Goal: Task Accomplishment & Management: Manage account settings

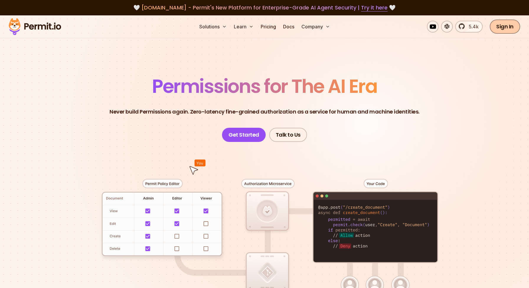
click at [504, 27] on link "Sign In" at bounding box center [505, 26] width 30 height 14
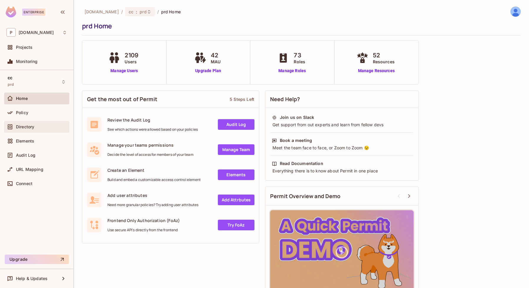
click at [27, 128] on span "Directory" at bounding box center [25, 126] width 18 height 5
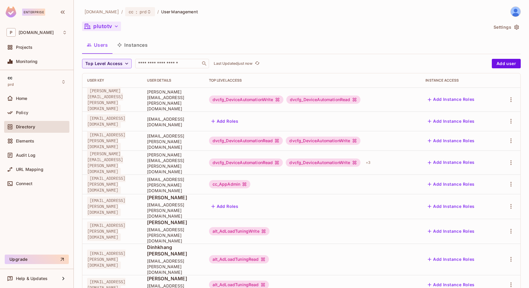
click at [119, 30] on button "plutotv" at bounding box center [101, 26] width 39 height 9
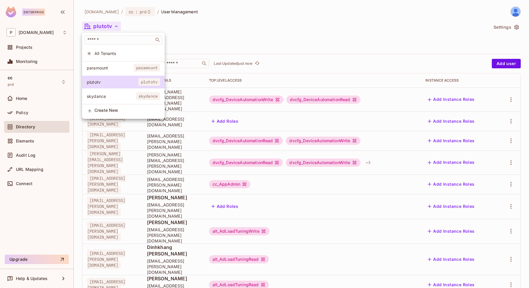
click at [228, 33] on div at bounding box center [264, 144] width 529 height 288
